Goal: Obtain resource: Download file/media

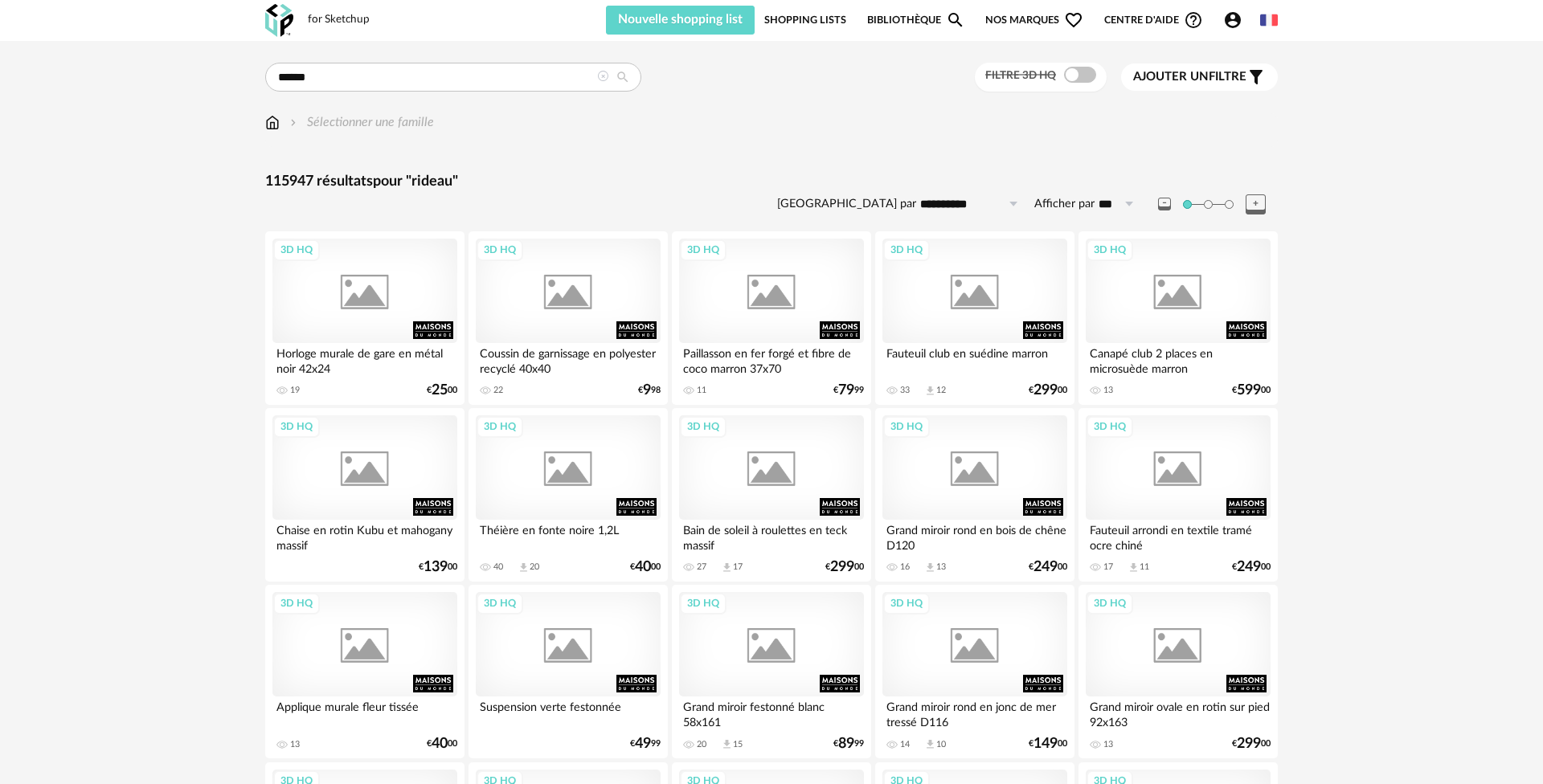
type input "******"
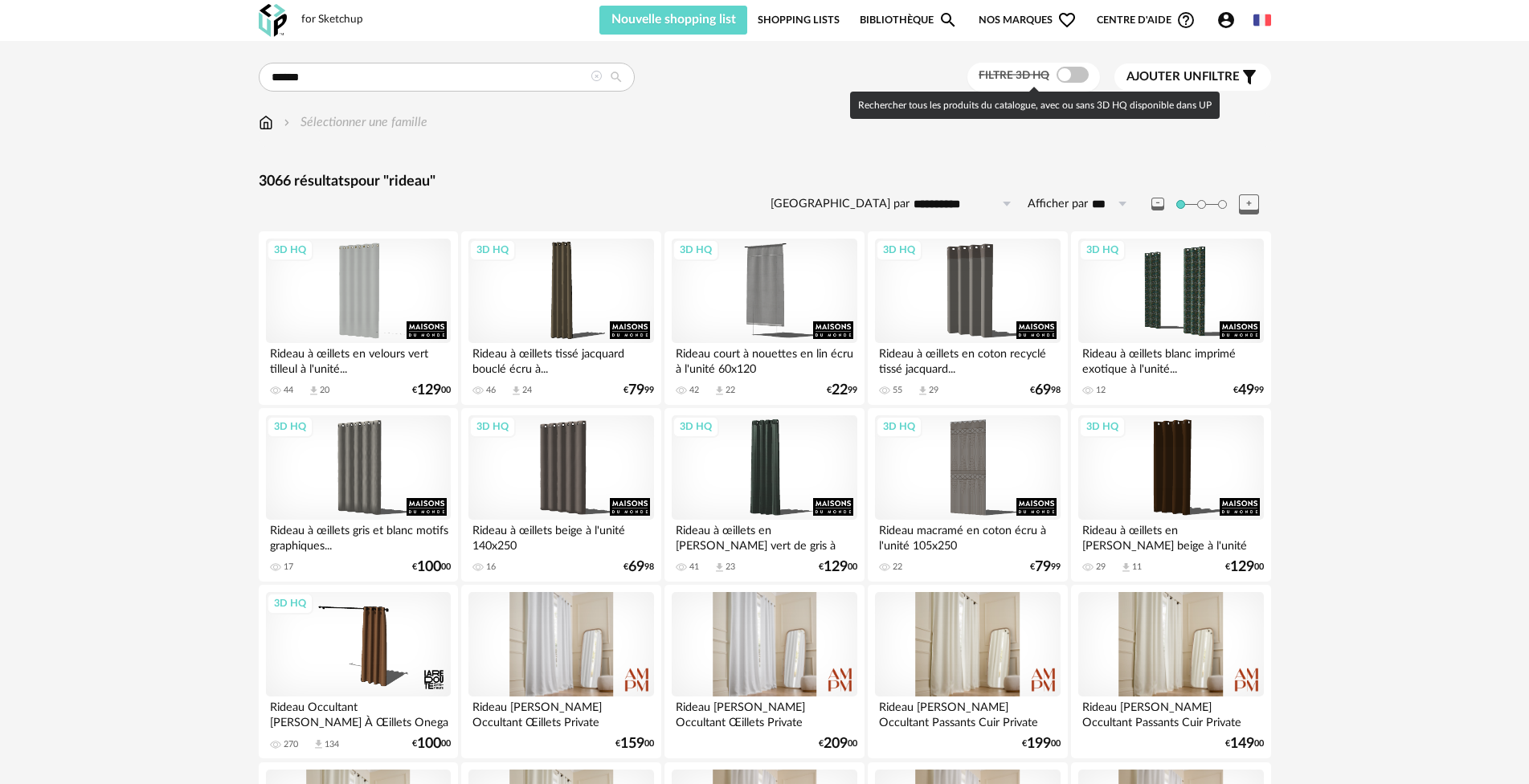
click at [1079, 77] on span at bounding box center [1072, 75] width 32 height 16
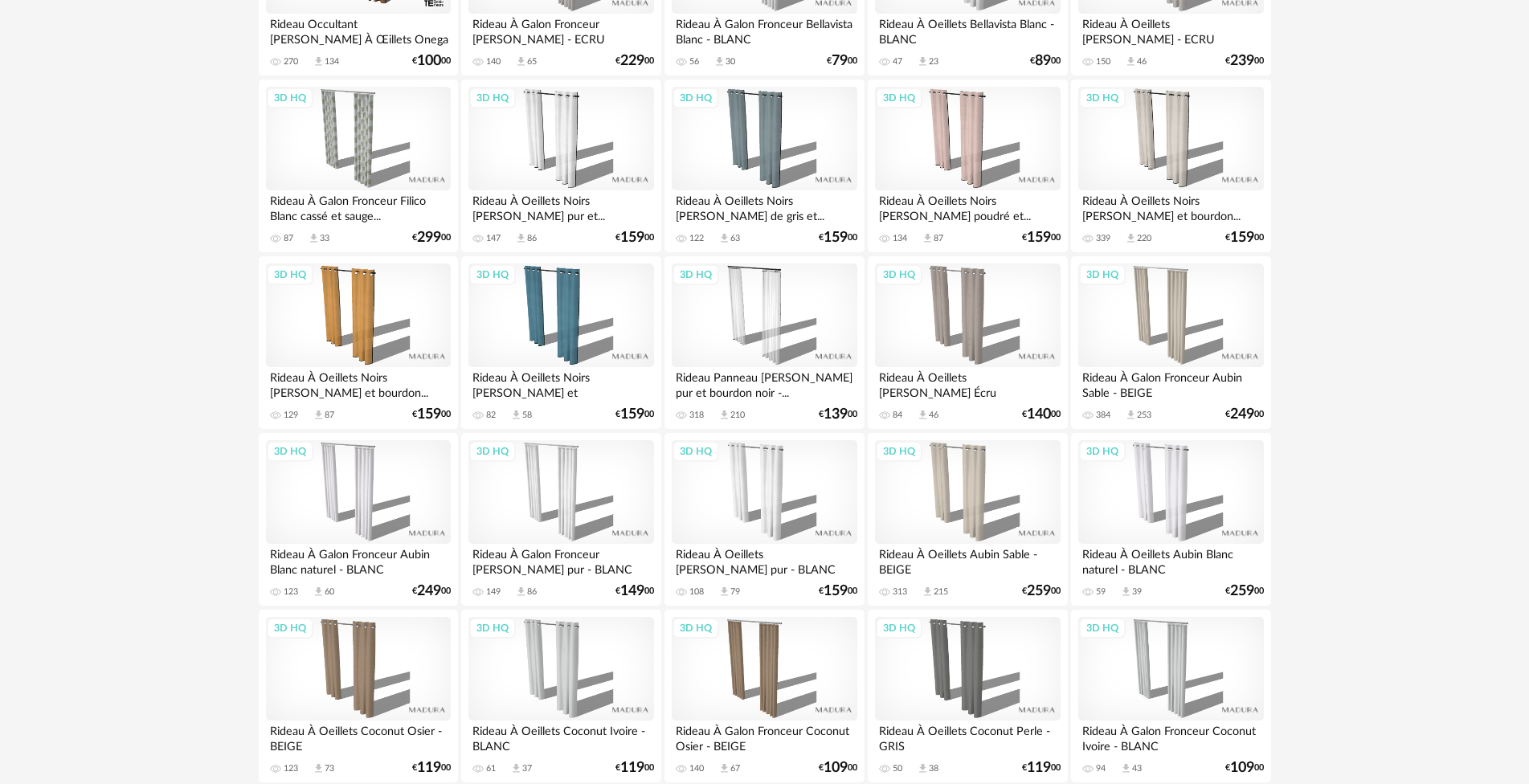
scroll to position [723, 0]
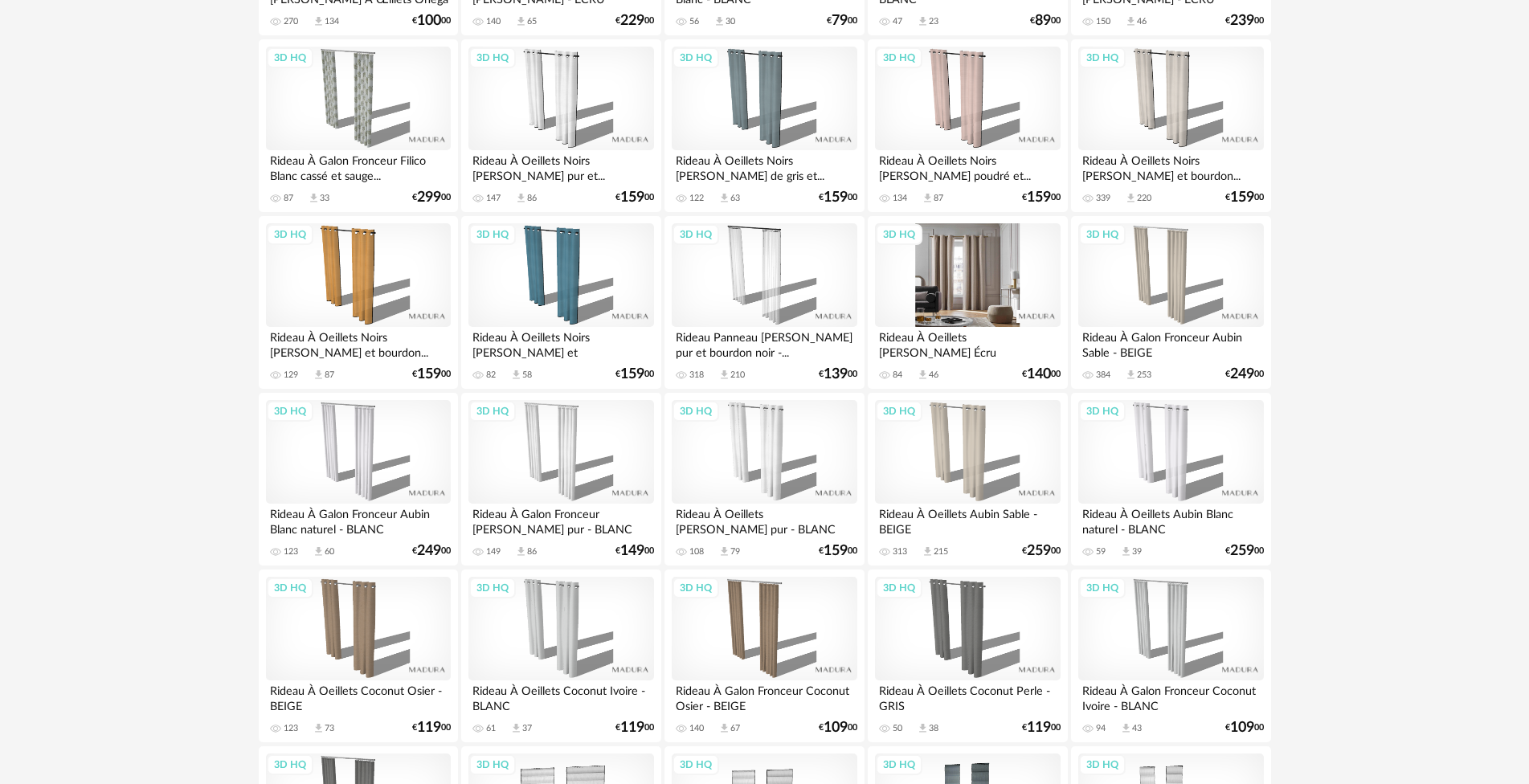
click at [976, 257] on div "3D HQ" at bounding box center [967, 275] width 185 height 104
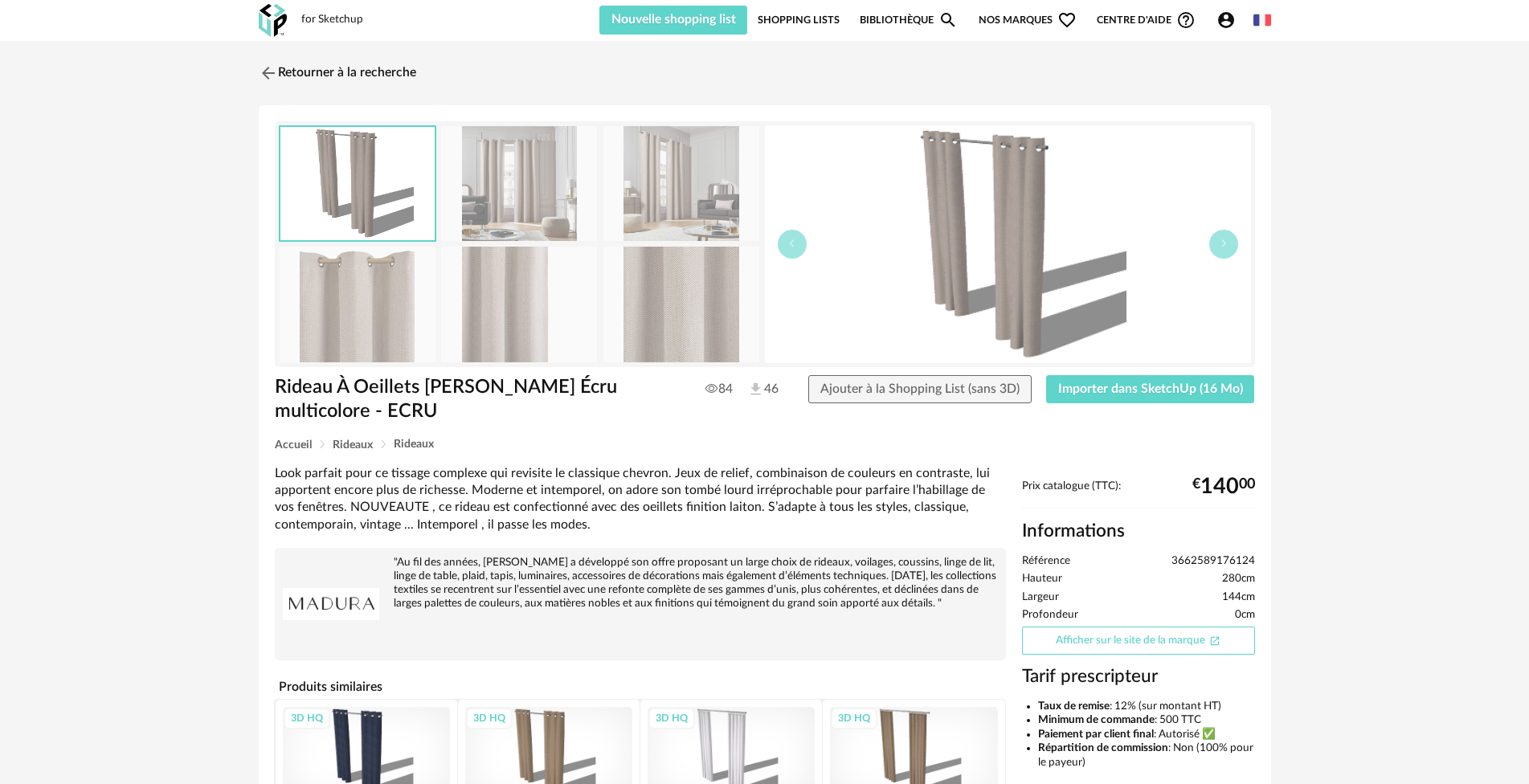
click at [1114, 644] on link "Afficher sur le site de la marque Open In New icon" at bounding box center [1138, 640] width 233 height 29
click at [301, 63] on link "Retourner à la recherche" at bounding box center [333, 73] width 158 height 36
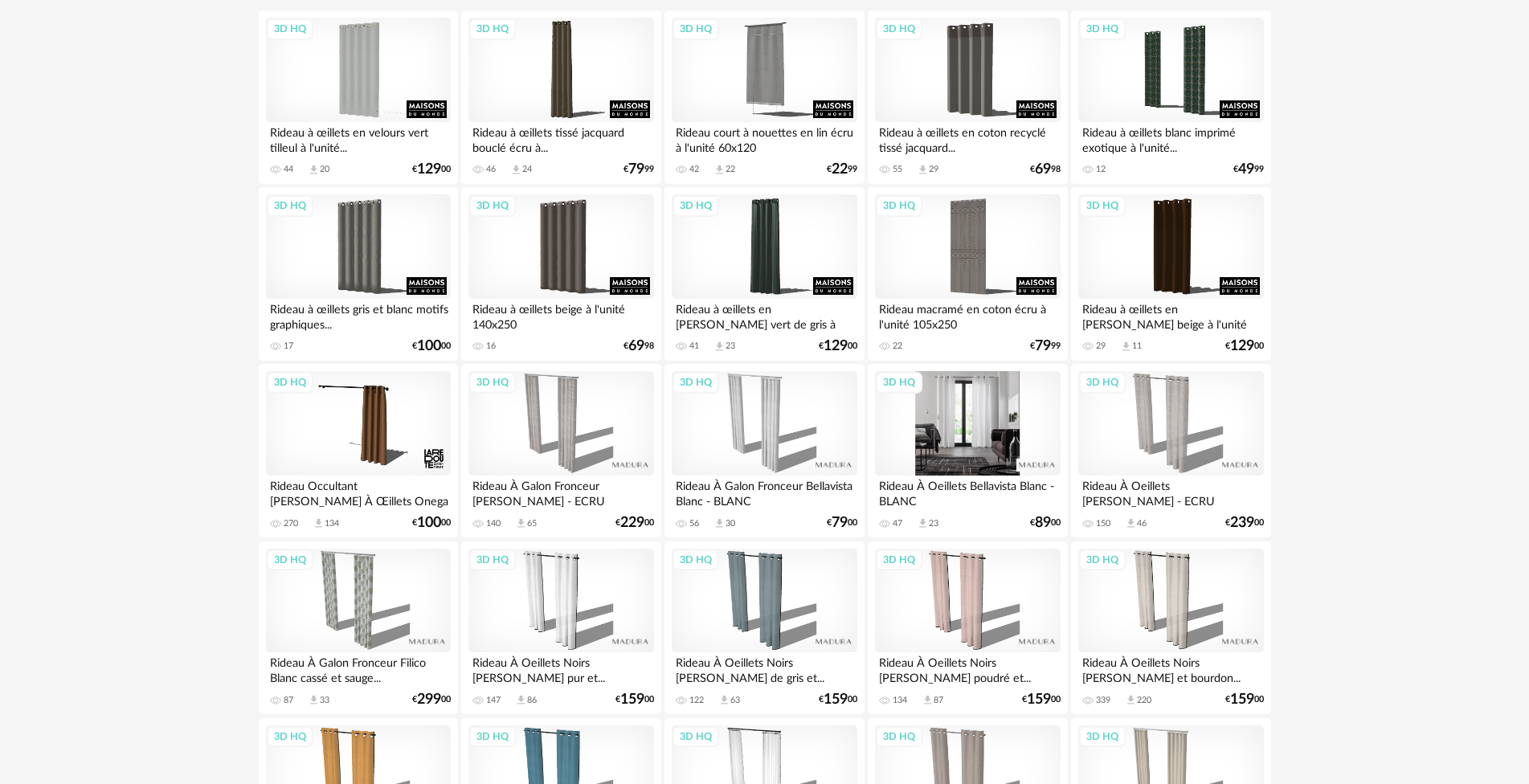
scroll to position [321, 0]
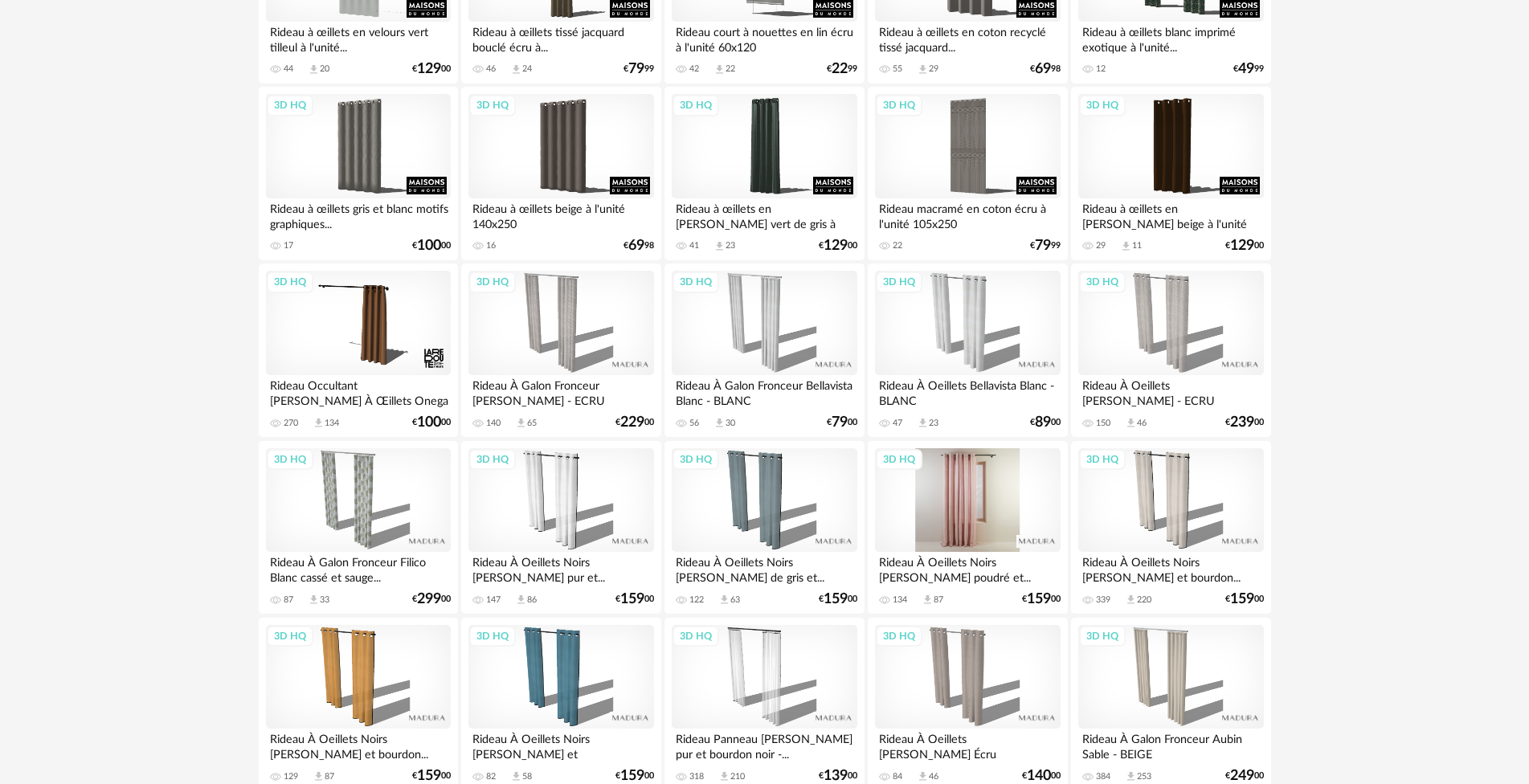
click at [963, 509] on div "3D HQ" at bounding box center [967, 500] width 185 height 104
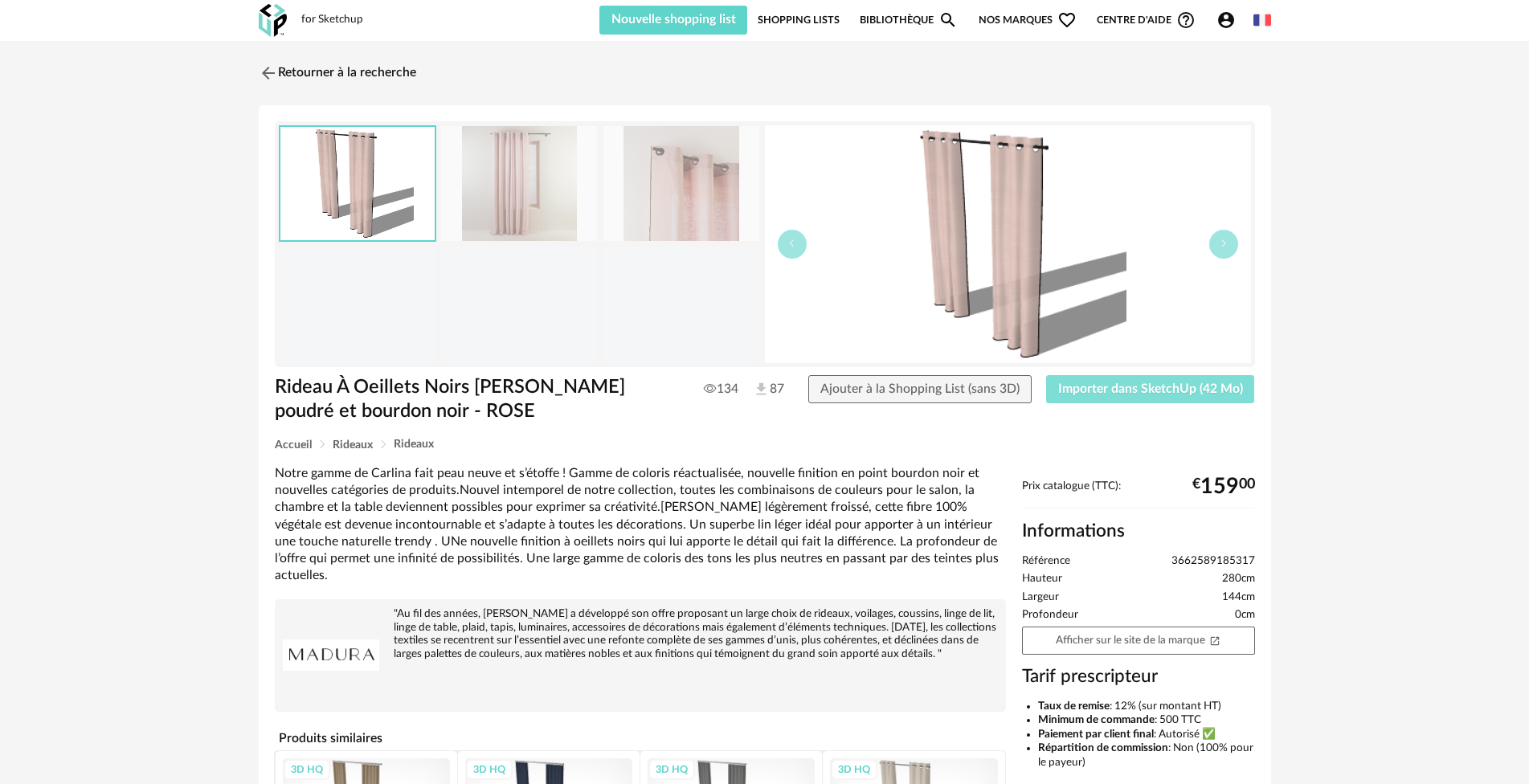
click at [1184, 386] on span "Importer dans SketchUp (42 Mo)" at bounding box center [1150, 389] width 185 height 12
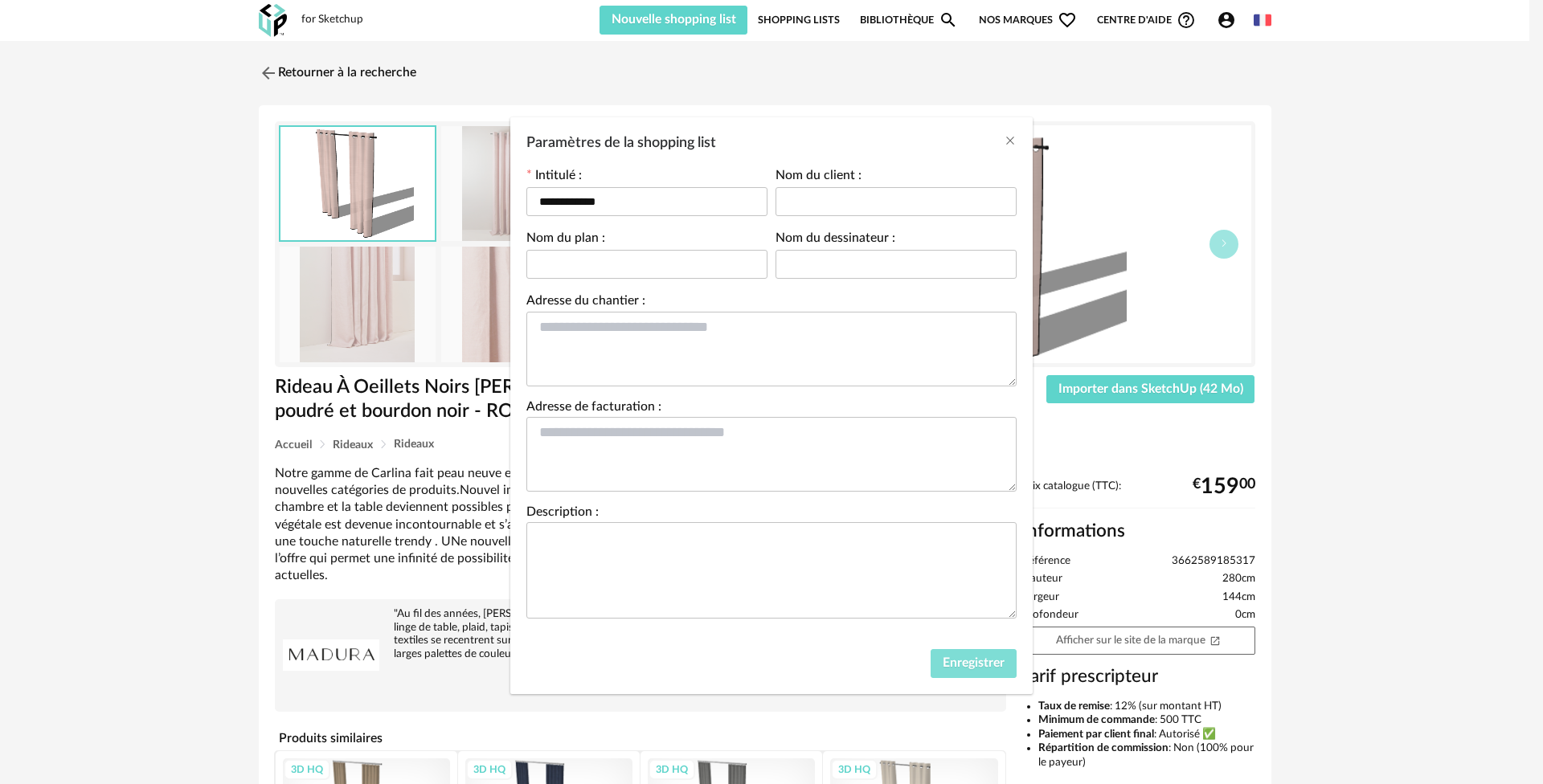
click at [962, 664] on span "Enregistrer" at bounding box center [973, 663] width 62 height 12
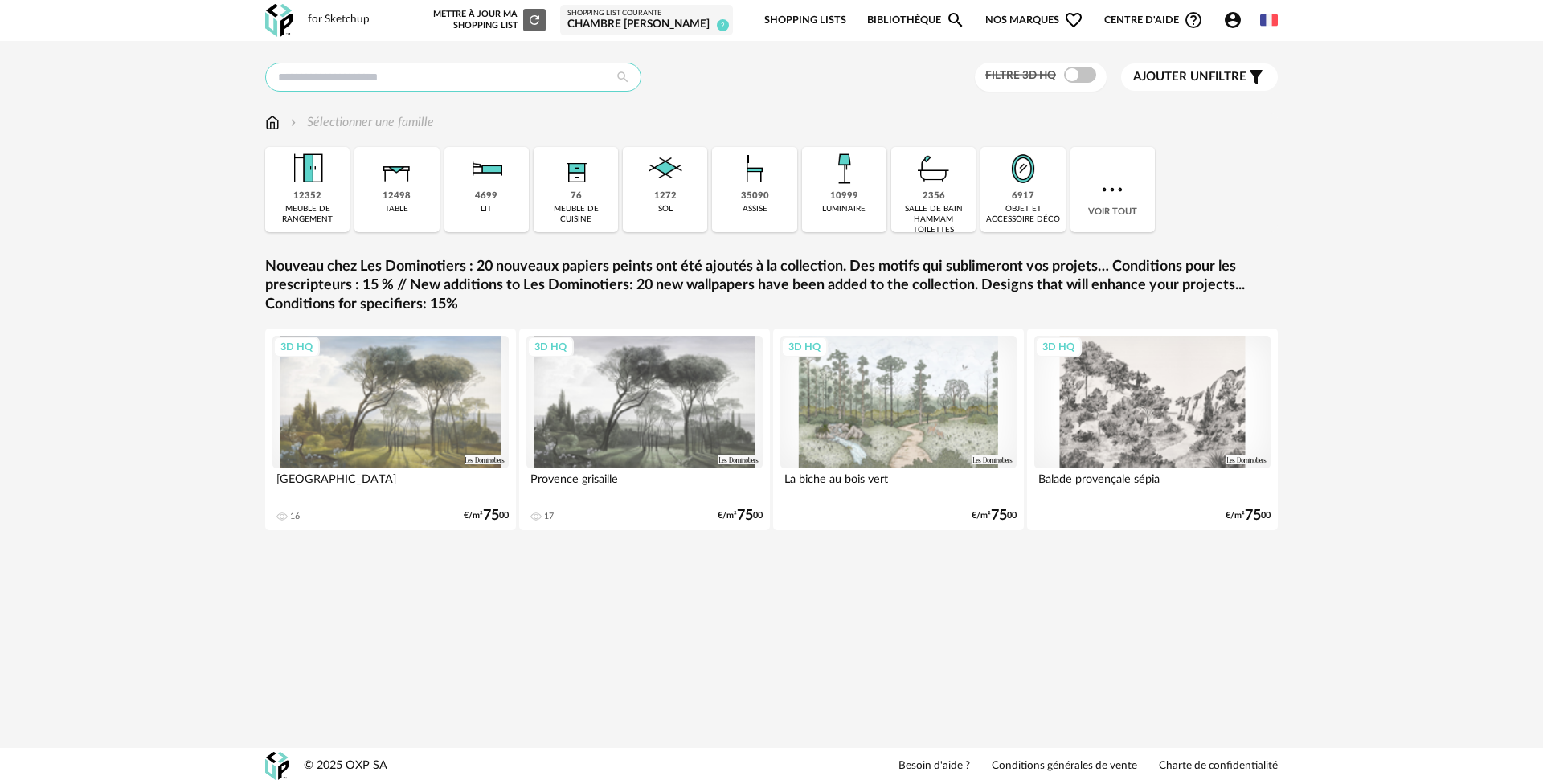
click at [432, 78] on input "text" at bounding box center [452, 77] width 376 height 29
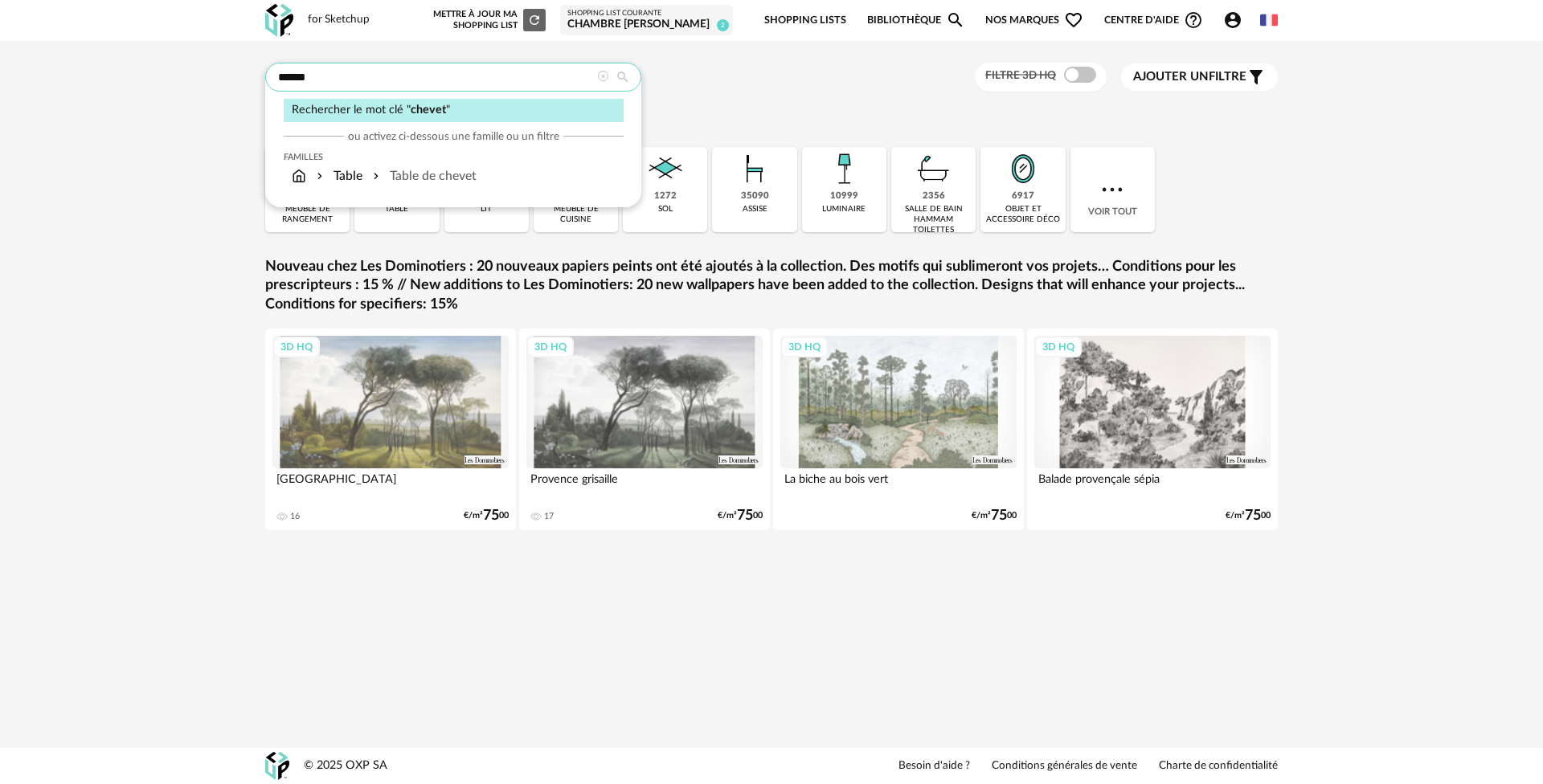
type input "******"
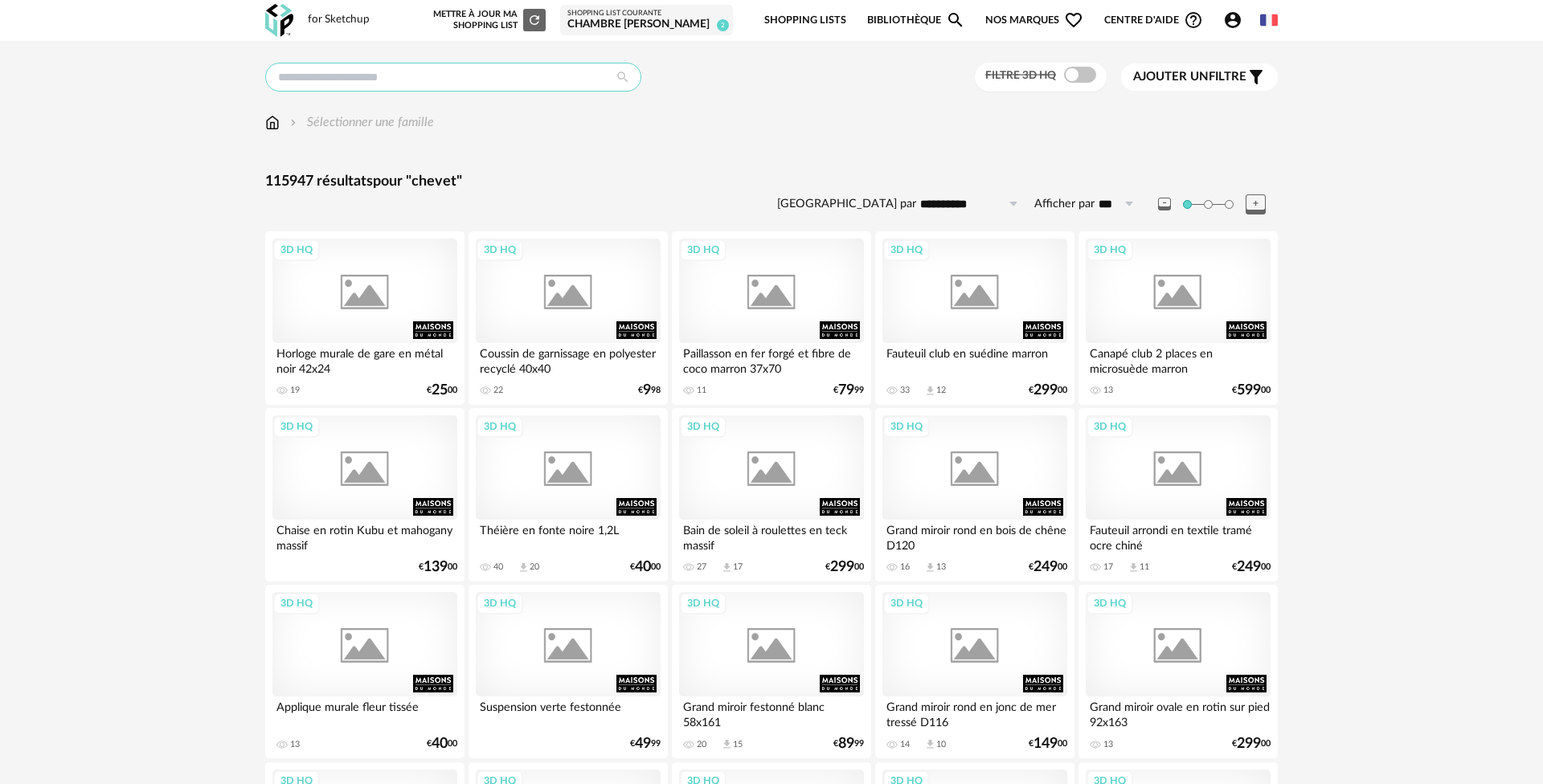
type input "******"
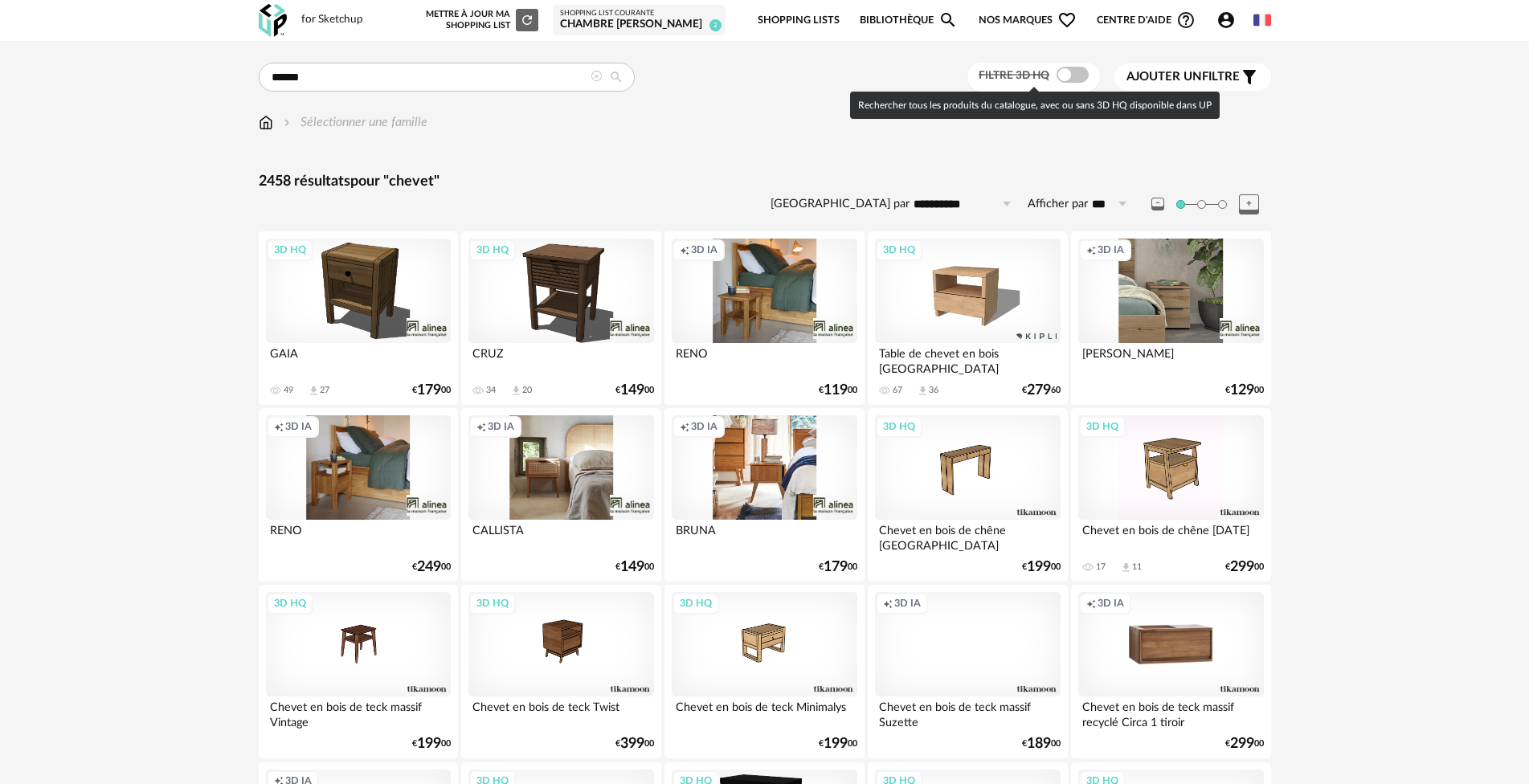
click at [1074, 71] on span at bounding box center [1072, 75] width 32 height 16
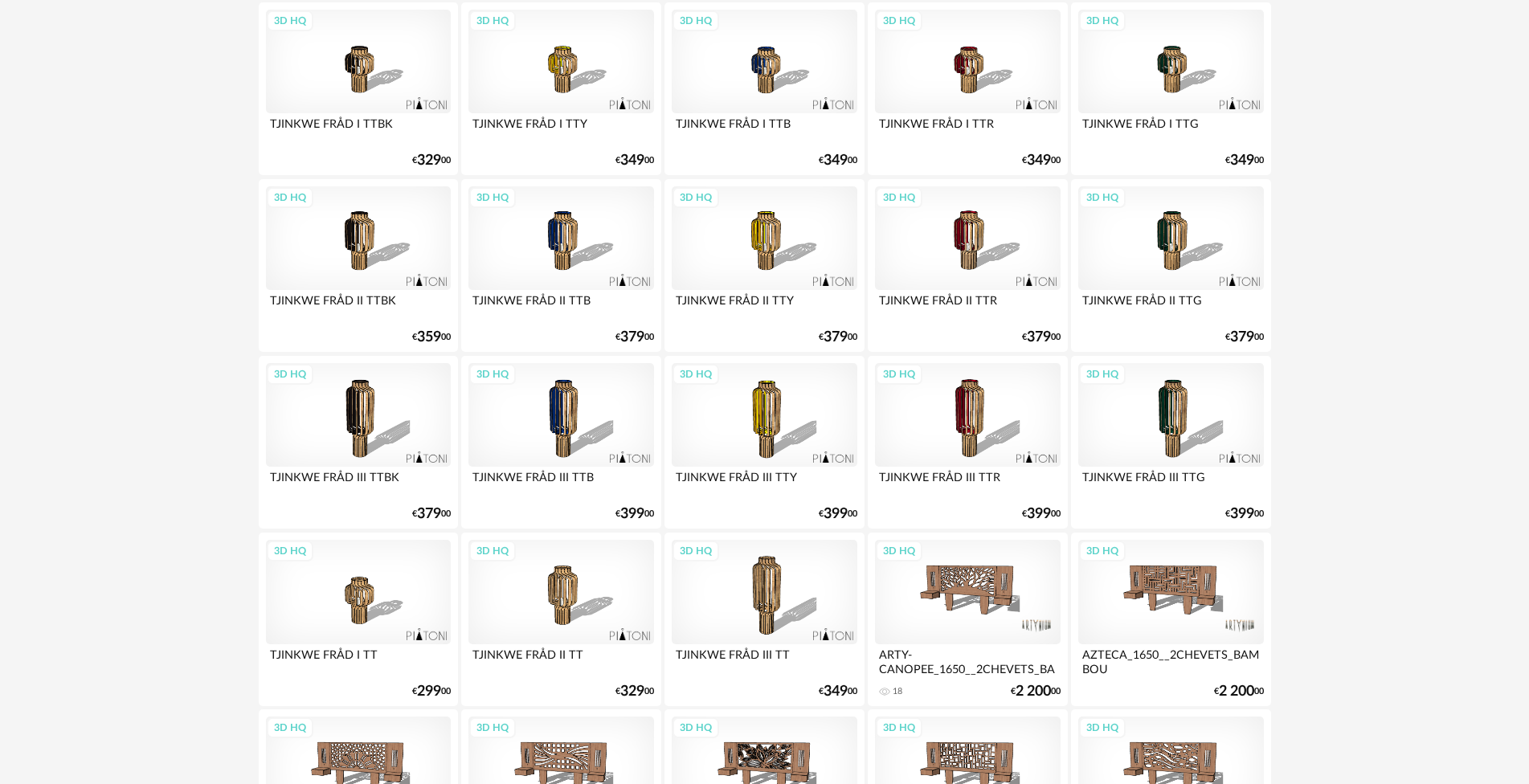
scroll to position [3089, 0]
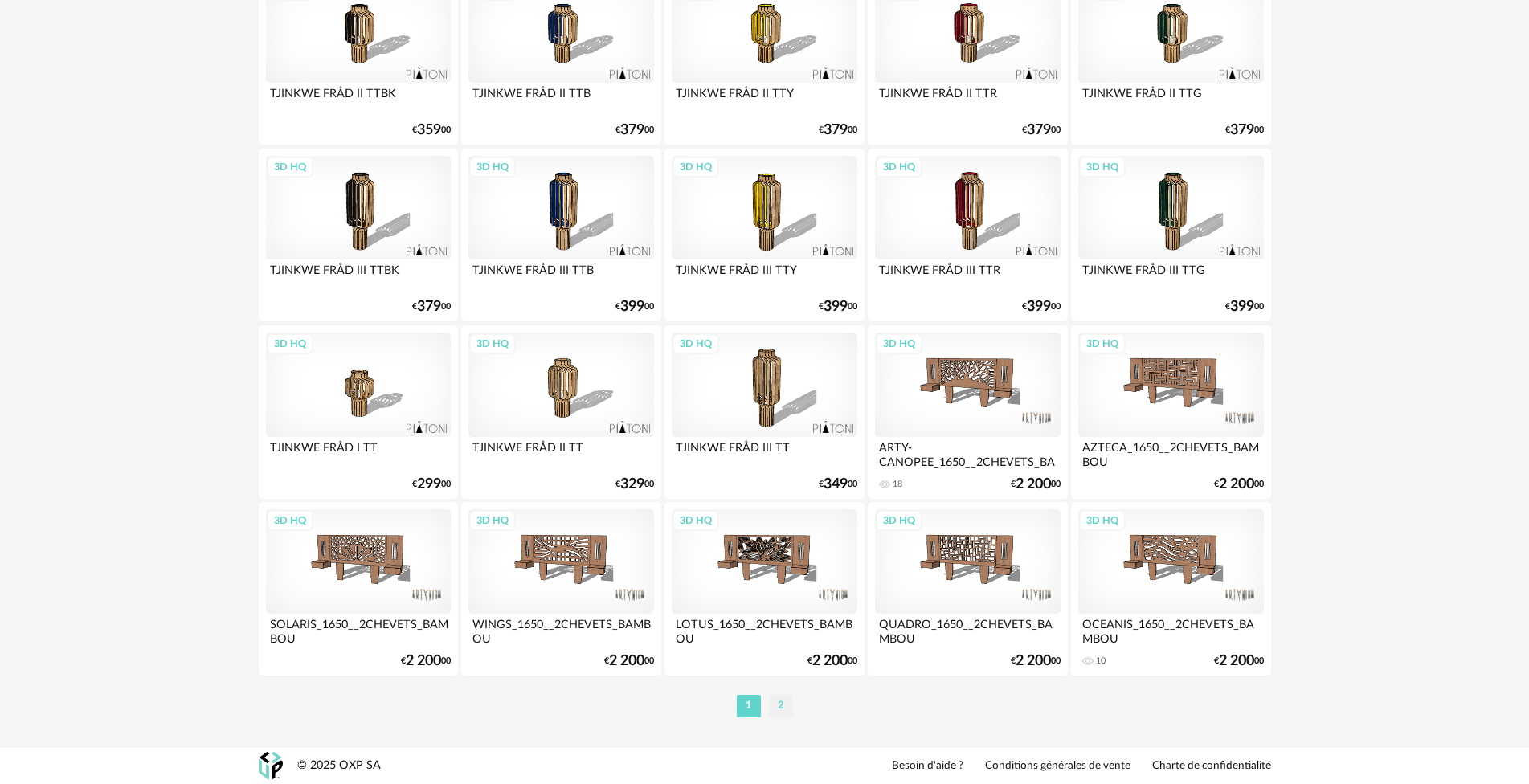
click at [779, 707] on li "2" at bounding box center [781, 706] width 24 height 22
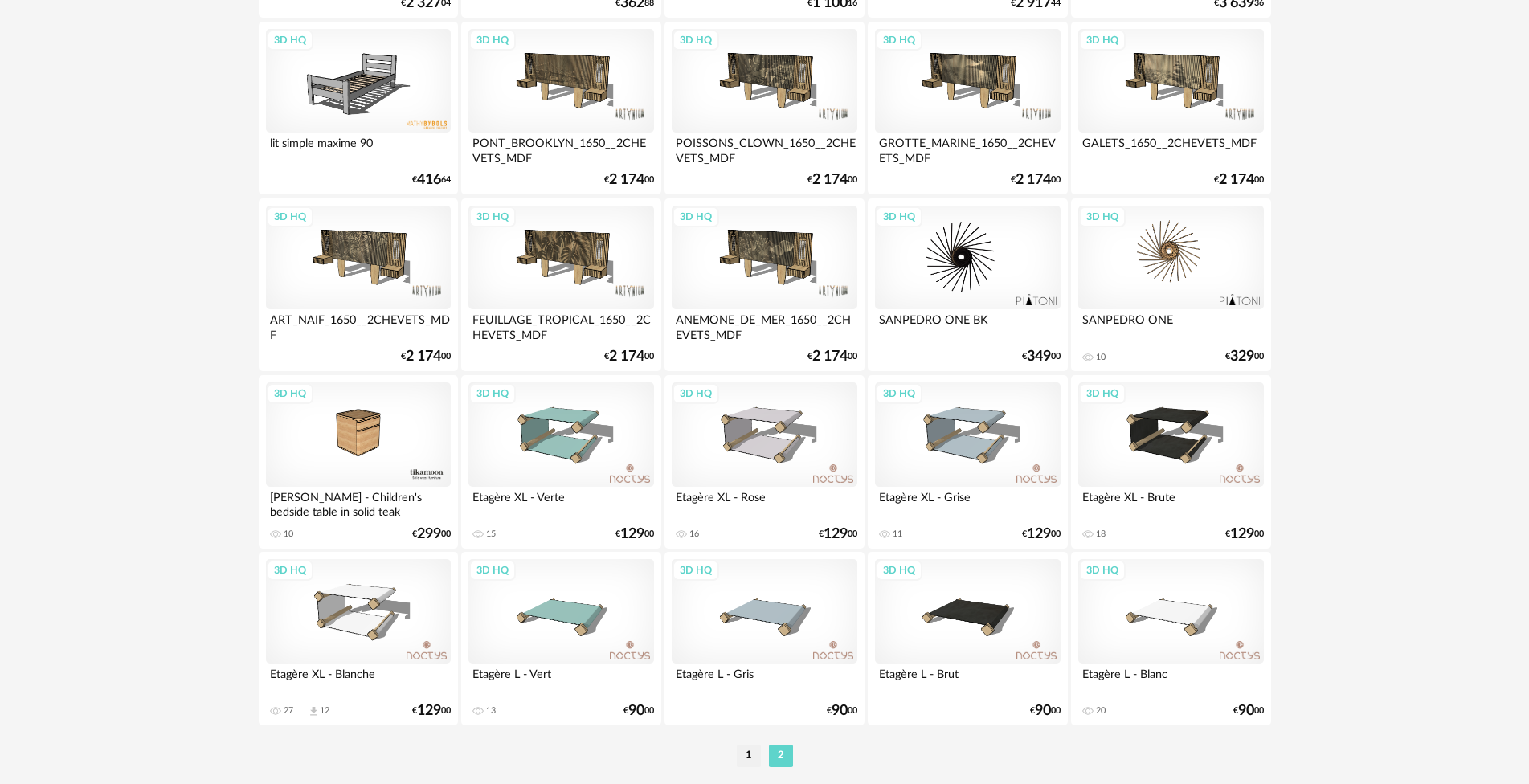
scroll to position [1143, 0]
